Goal: Book appointment/travel/reservation

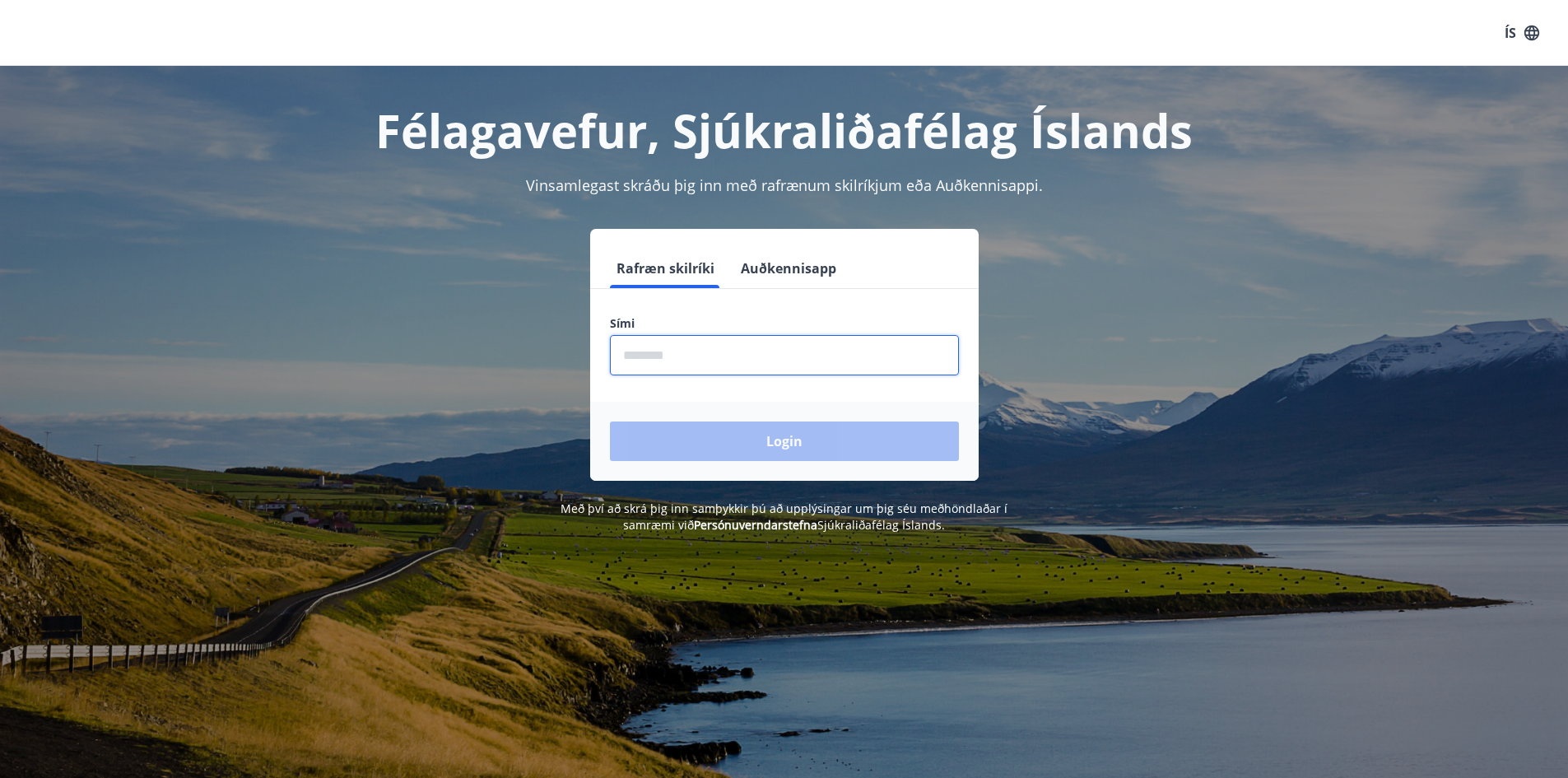
drag, startPoint x: 638, startPoint y: 359, endPoint x: 659, endPoint y: 356, distance: 21.2
click at [642, 359] on input "phone" at bounding box center [784, 355] width 349 height 41
type input "********"
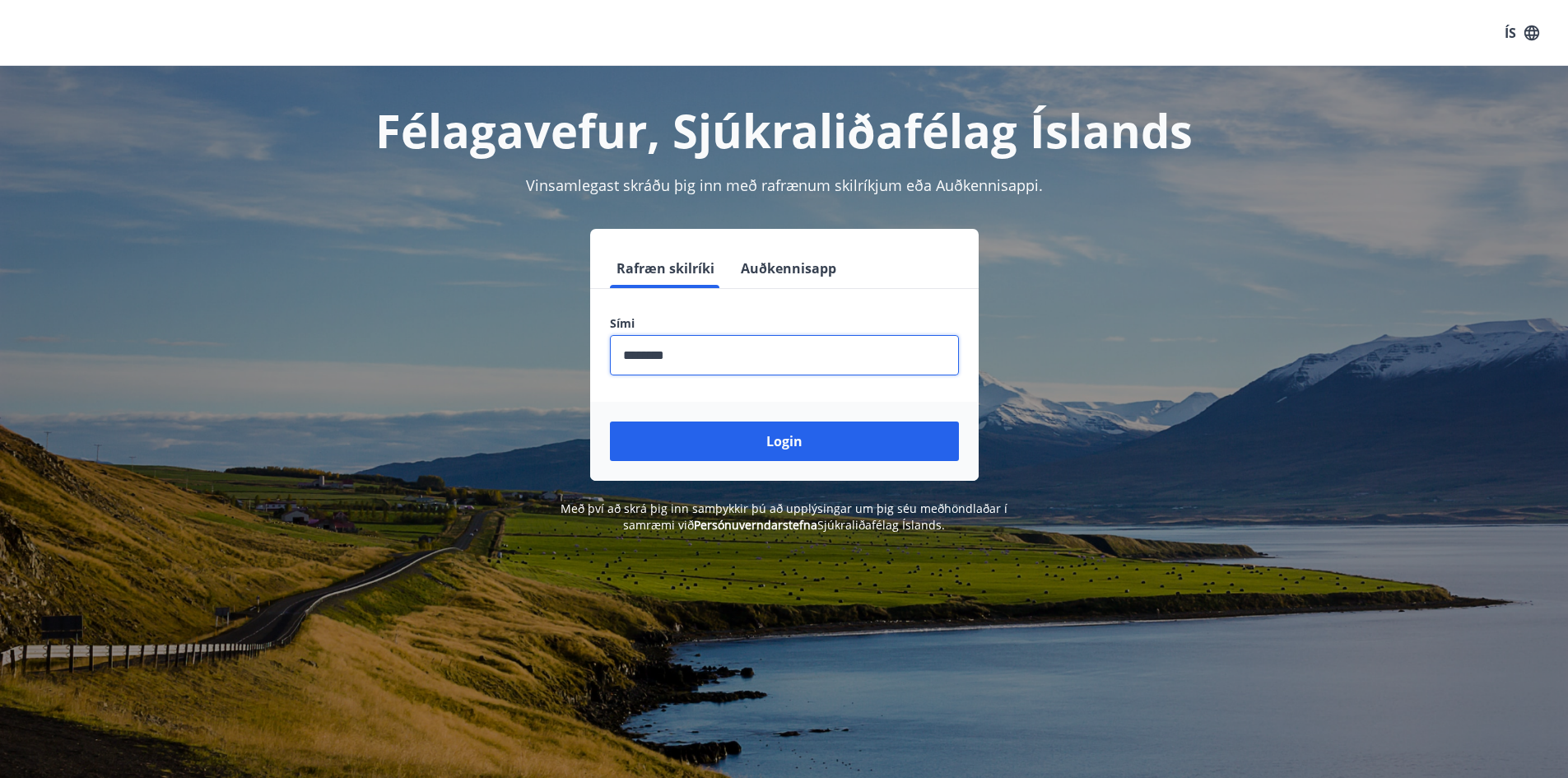
click at [794, 469] on div "Login" at bounding box center [784, 441] width 388 height 79
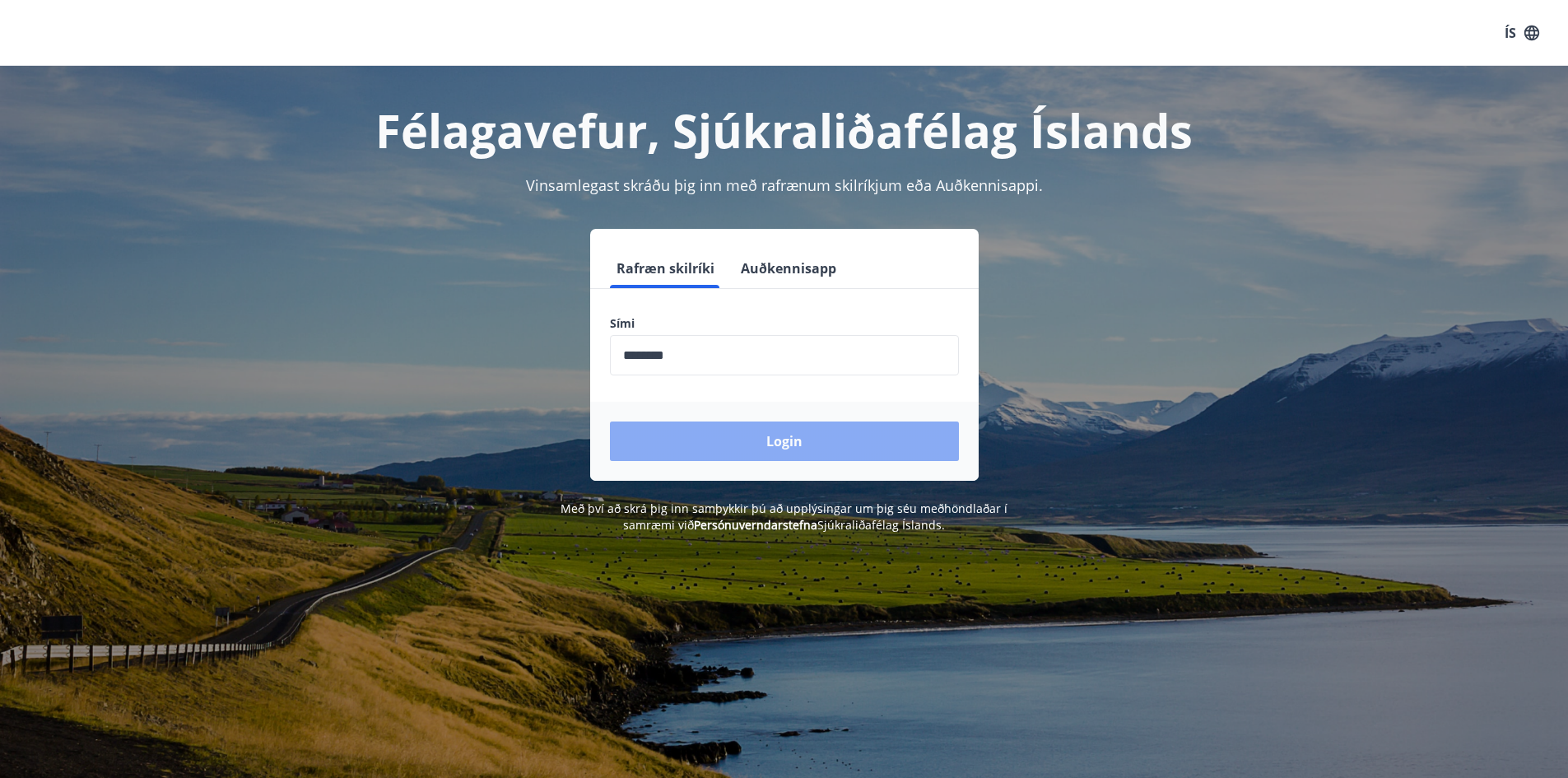
click at [804, 442] on button "Login" at bounding box center [784, 441] width 349 height 40
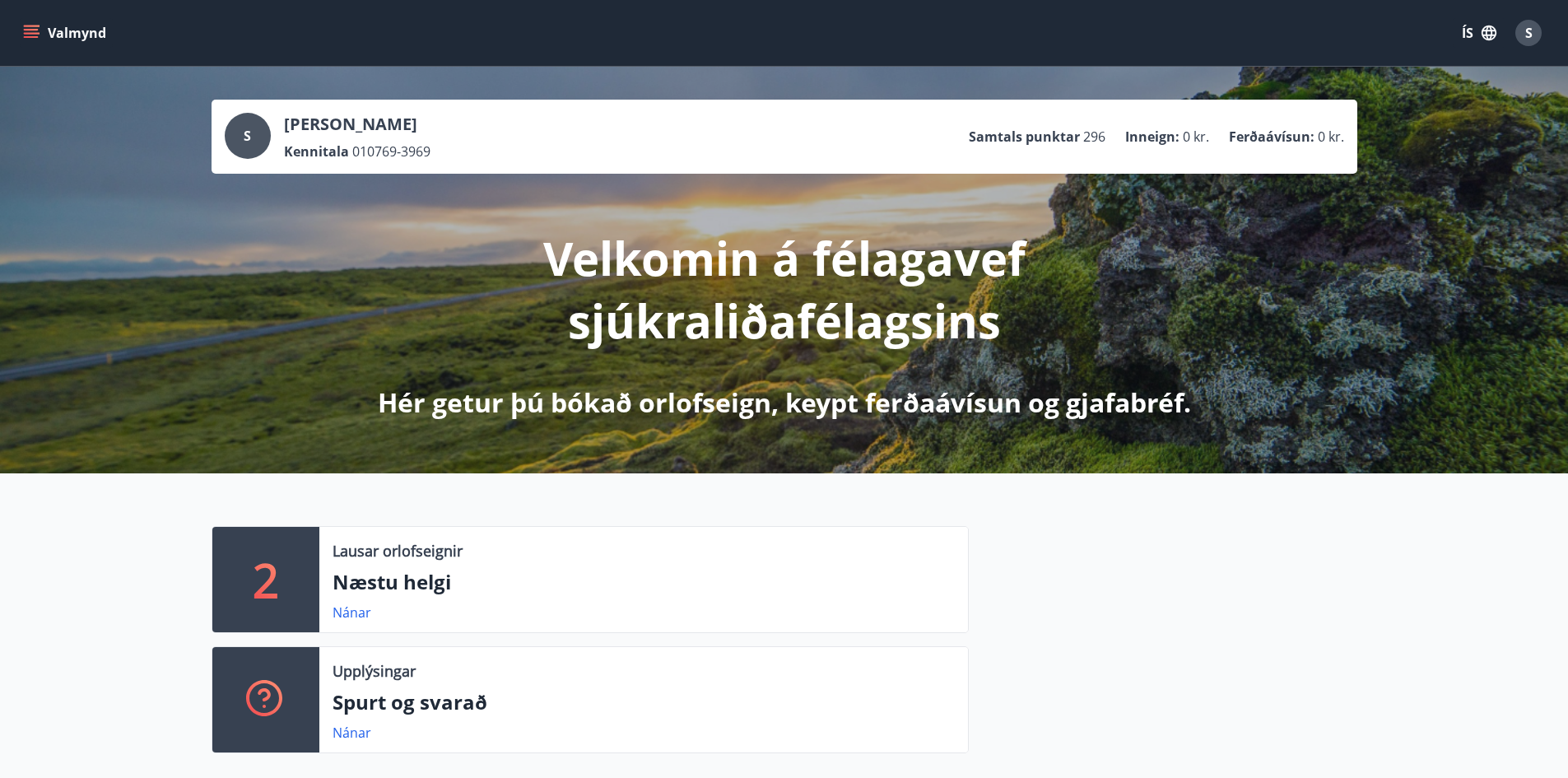
click at [431, 569] on p "Næstu helgi" at bounding box center [644, 582] width 622 height 28
click at [350, 615] on link "Nánar" at bounding box center [352, 612] width 39 height 18
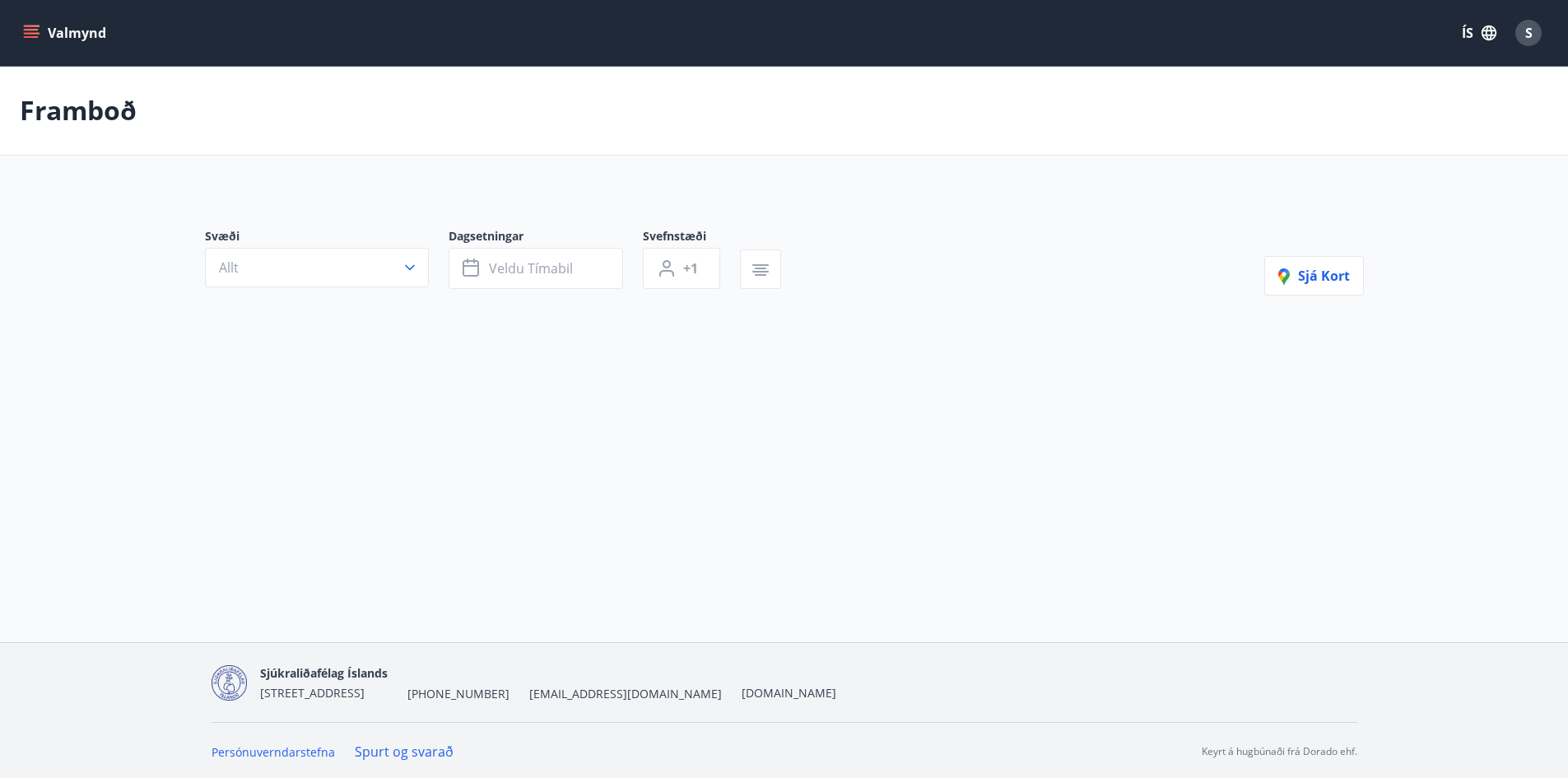
type input "*"
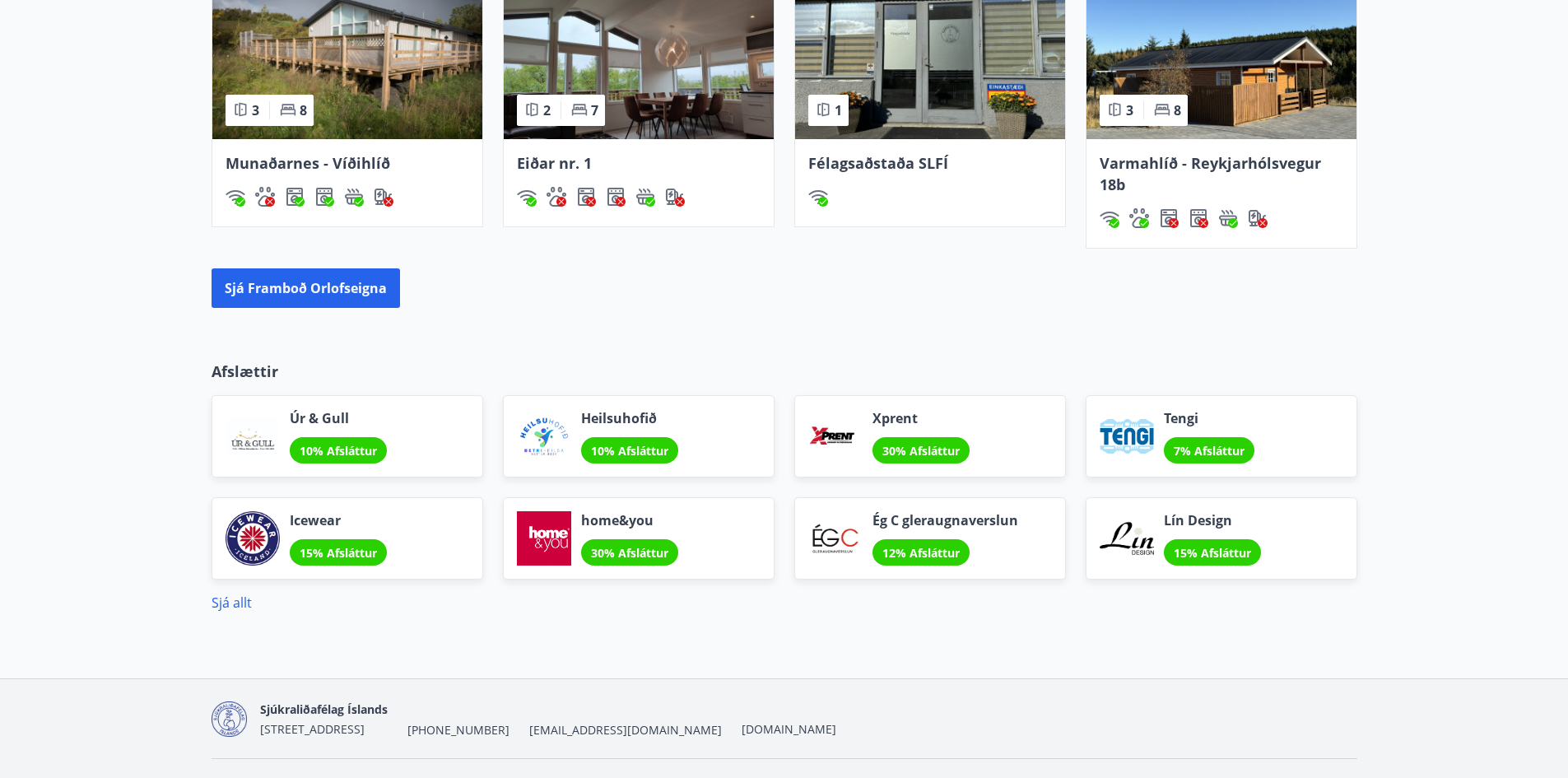
scroll to position [1260, 0]
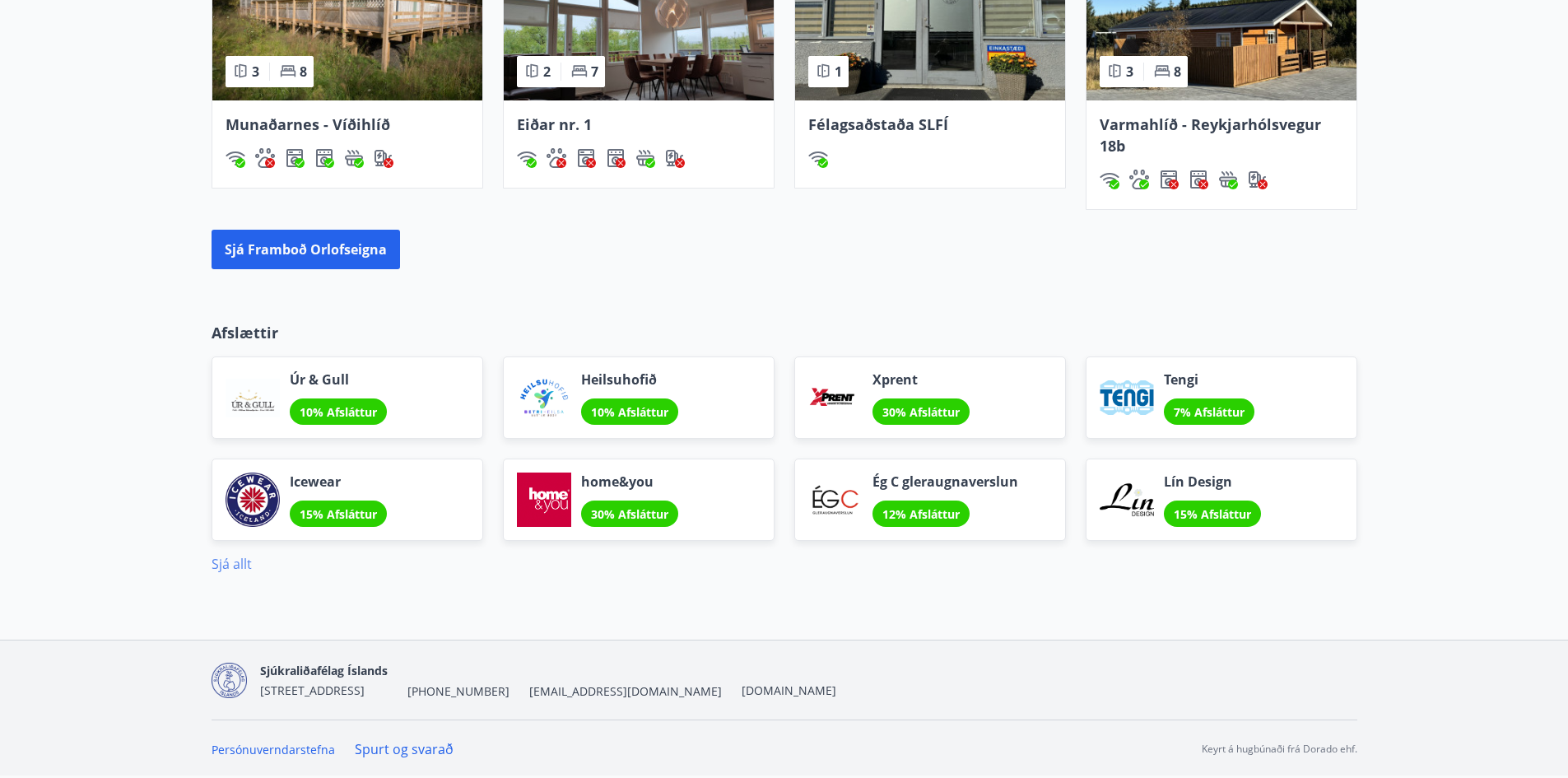
click at [228, 561] on link "Sjá allt" at bounding box center [231, 563] width 41 height 18
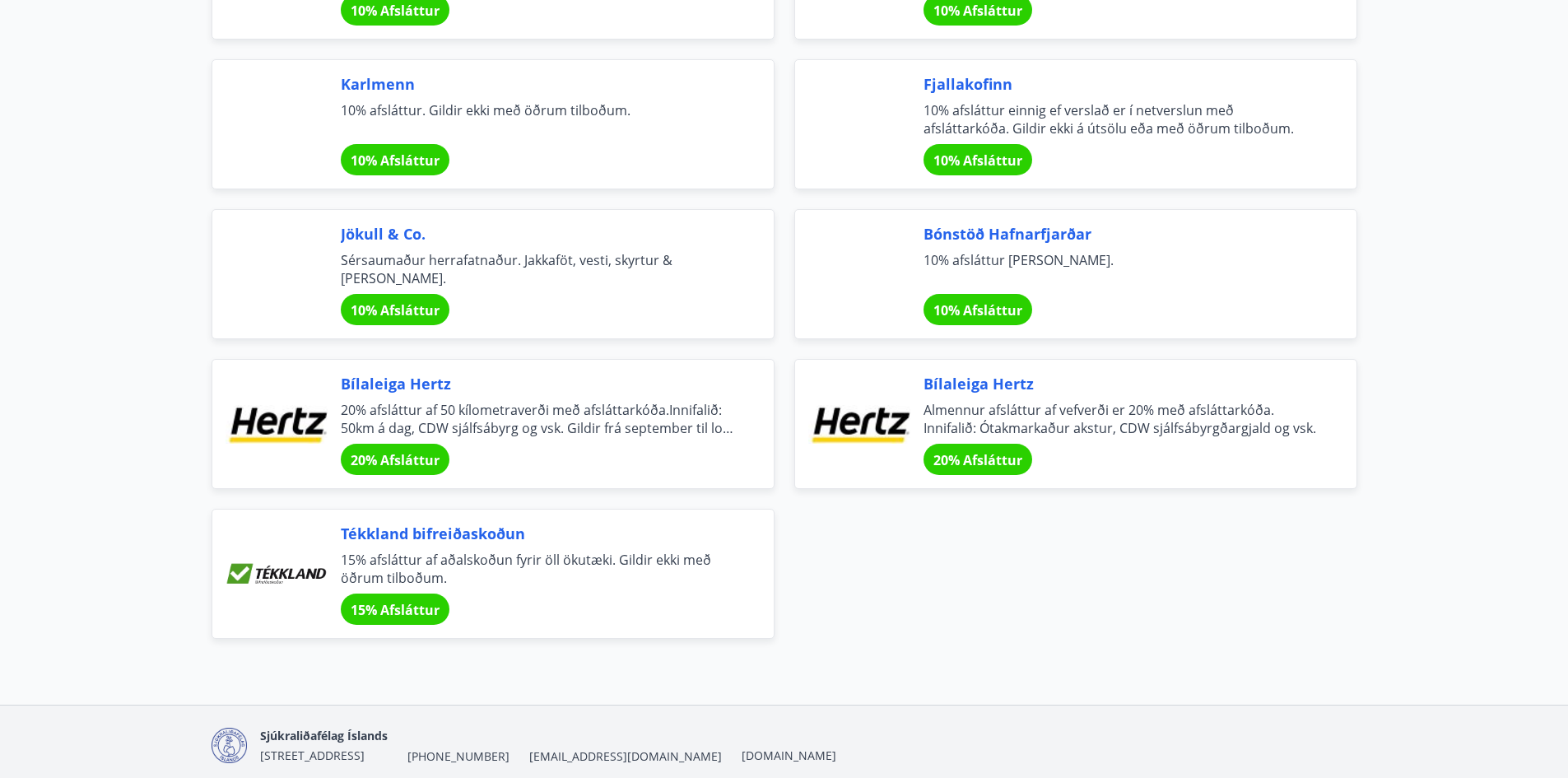
scroll to position [5912, 0]
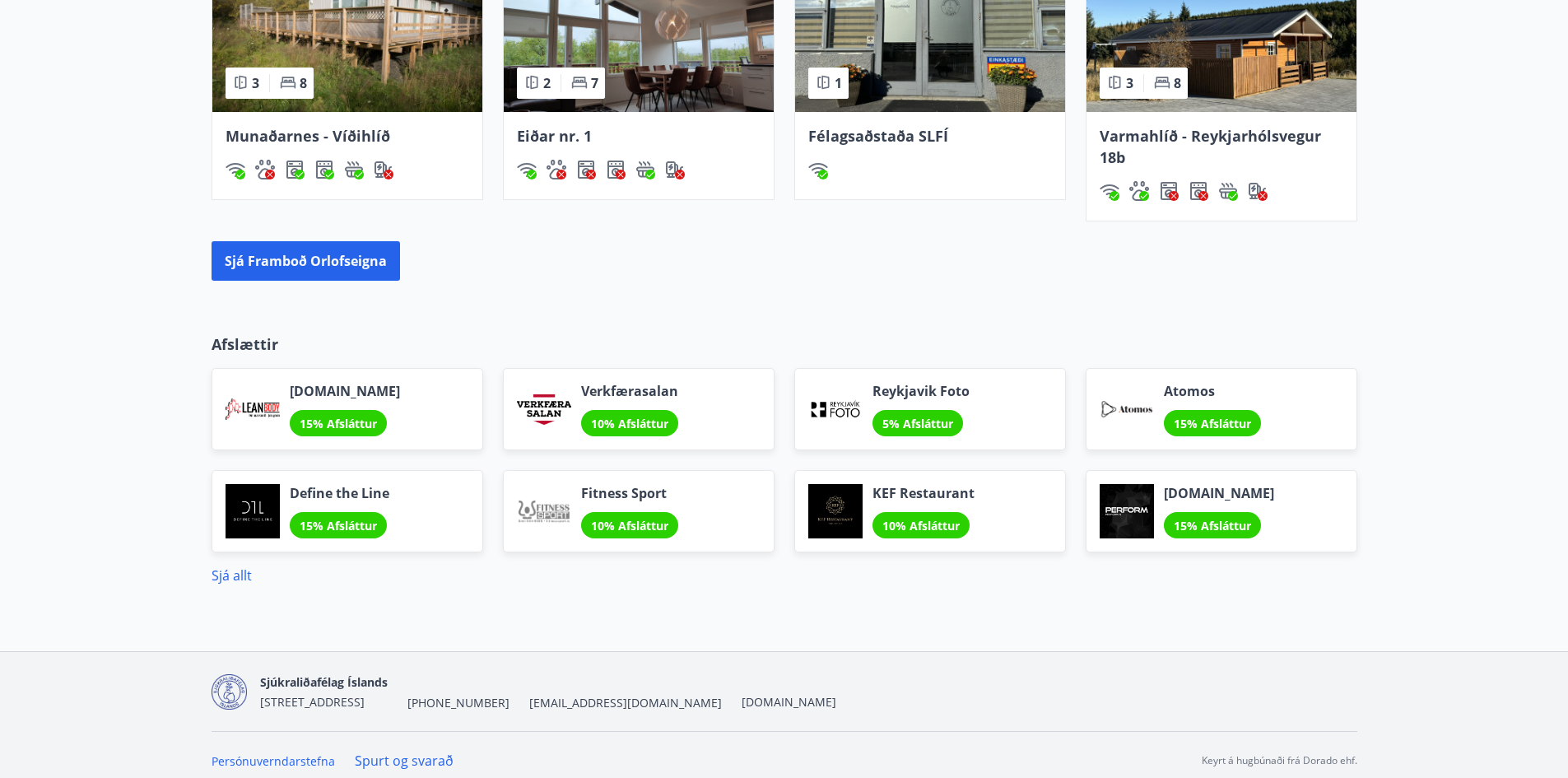
scroll to position [1096, 0]
